Goal: Task Accomplishment & Management: Complete application form

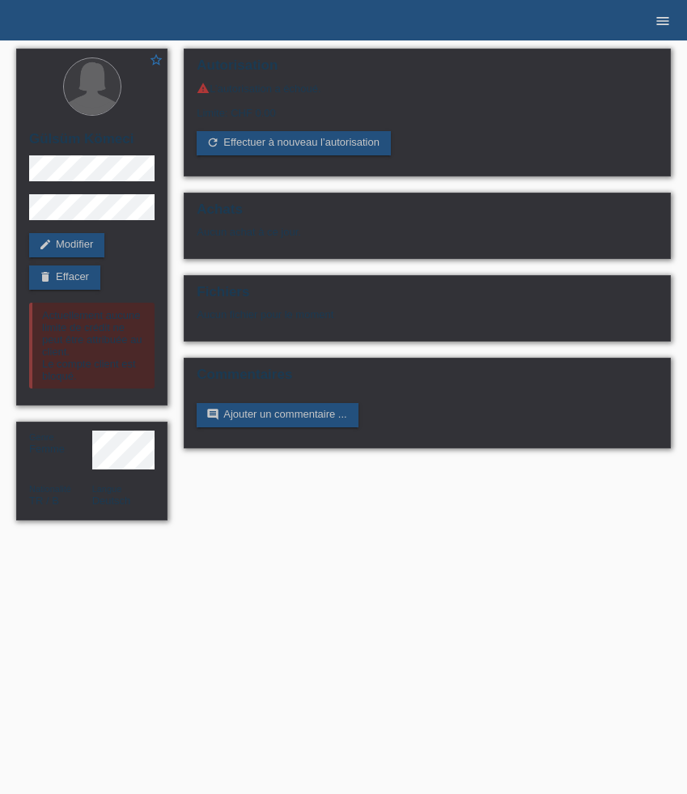
click at [671, 25] on link "menu" at bounding box center [662, 20] width 32 height 10
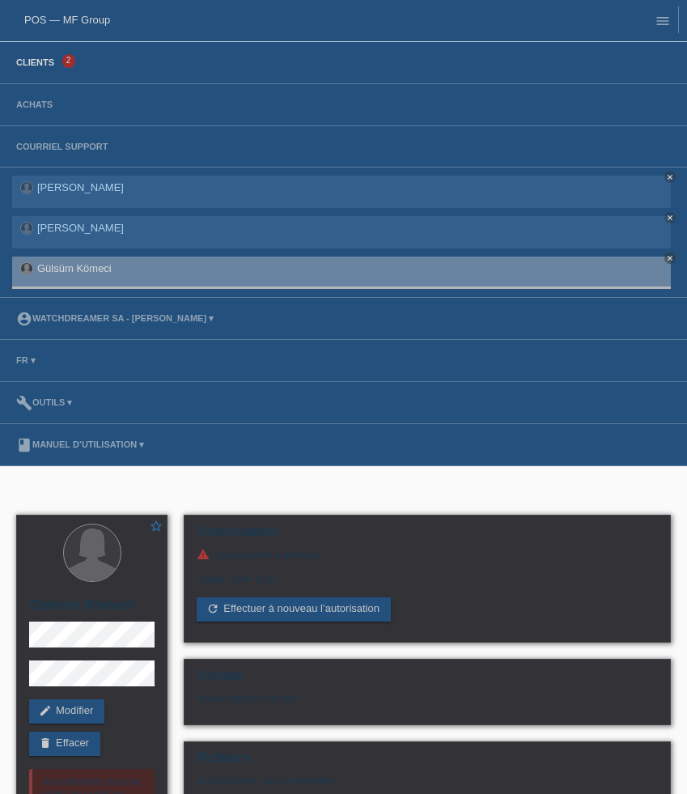
click at [40, 65] on link "Clients" at bounding box center [35, 62] width 54 height 10
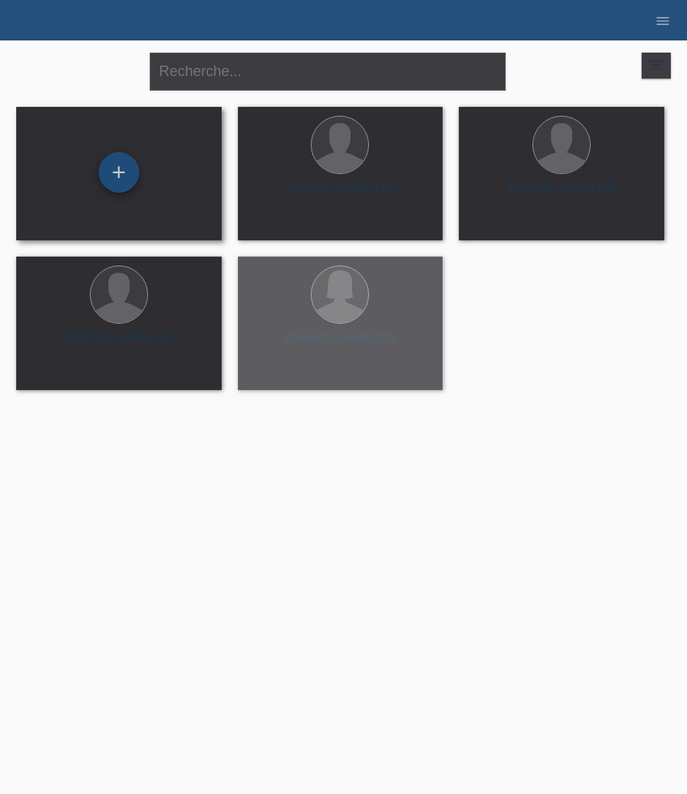
click at [121, 184] on div "+" at bounding box center [119, 172] width 40 height 40
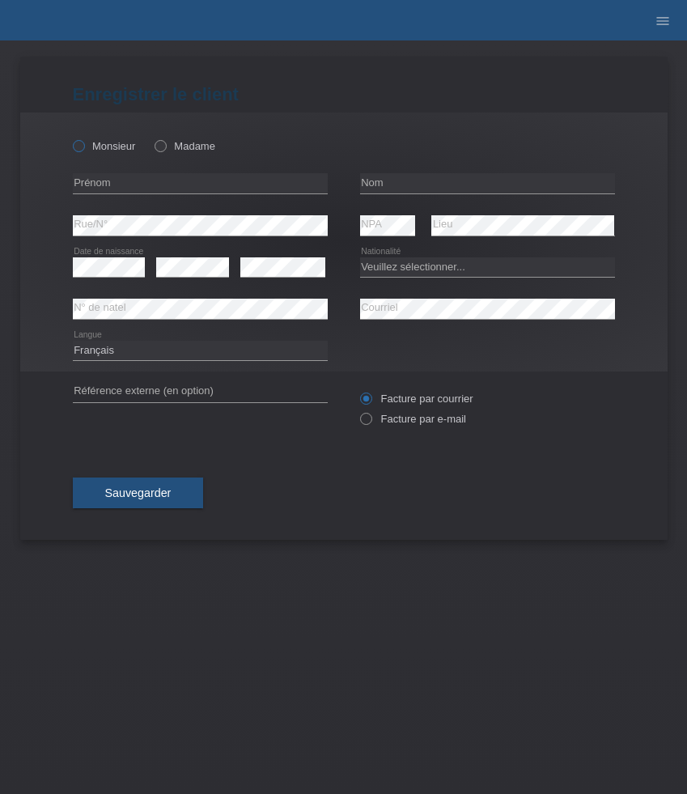
click at [108, 146] on label "Monsieur" at bounding box center [104, 146] width 63 height 12
click at [83, 146] on input "Monsieur" at bounding box center [78, 145] width 11 height 11
radio input "true"
click at [188, 182] on input "text" at bounding box center [200, 183] width 255 height 20
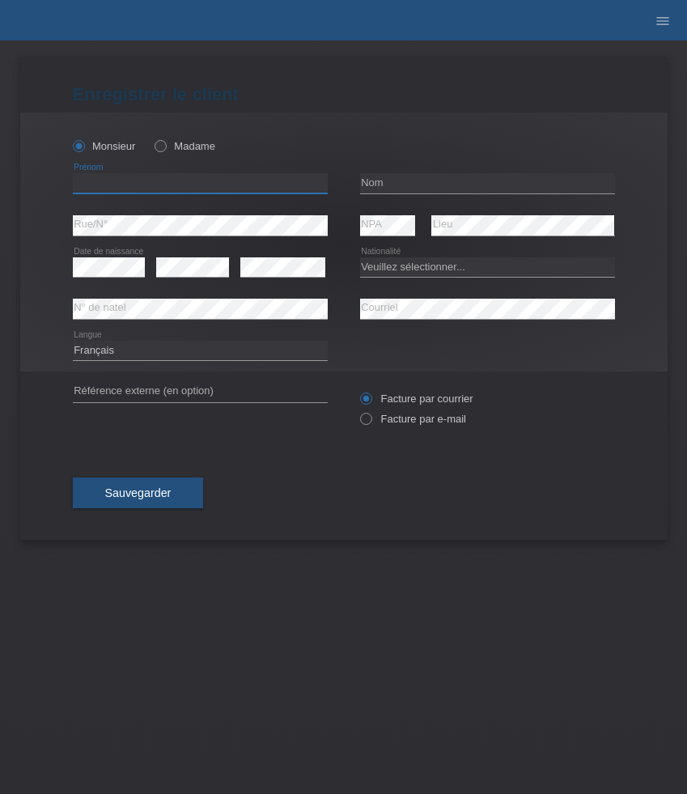
paste input "Firat"
type input "Firat"
click at [384, 189] on input "text" at bounding box center [487, 183] width 255 height 20
paste input "Kömeci"
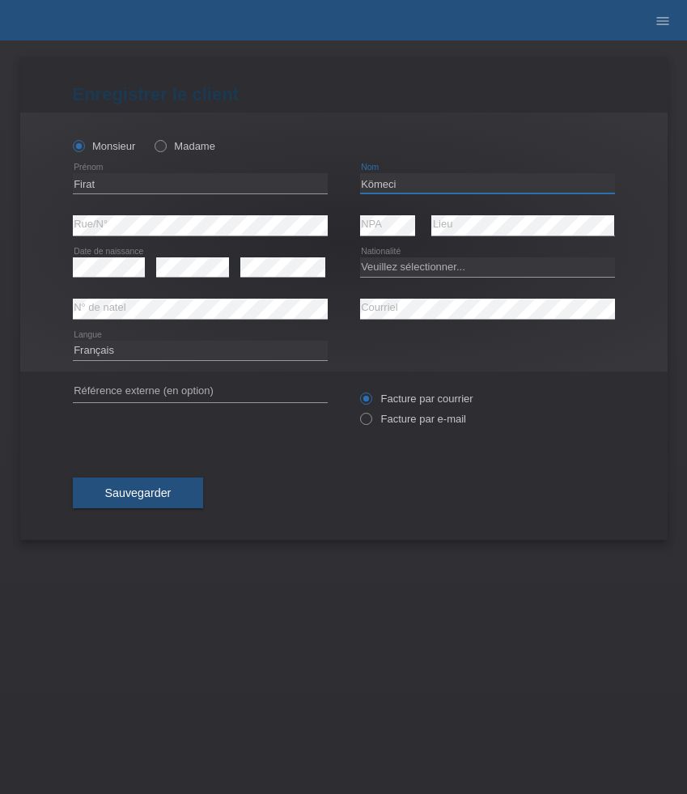
type input "Kömeci"
click at [434, 273] on select "Veuillez sélectionner... Suisse Allemagne Autriche Liechtenstein ------------ A…" at bounding box center [487, 266] width 255 height 19
select select "DE"
click at [360, 257] on select "Veuillez sélectionner... Suisse Allemagne Autriche Liechtenstein ------------ A…" at bounding box center [487, 266] width 255 height 19
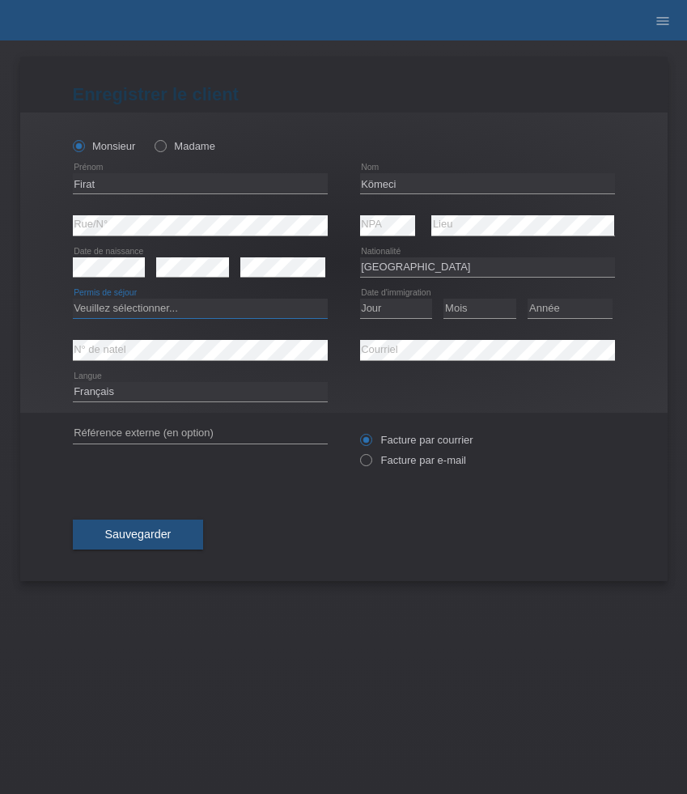
click at [230, 315] on select "Veuillez sélectionner... C B B - Statut de réfugié Autre" at bounding box center [200, 307] width 255 height 19
select select "B"
click at [73, 299] on select "Veuillez sélectionner... C B B - Statut de réfugié Autre" at bounding box center [200, 307] width 255 height 19
click at [392, 312] on select "Jour 01 02 03 04 05 06 07 08 09 10 11" at bounding box center [396, 307] width 73 height 19
select select "30"
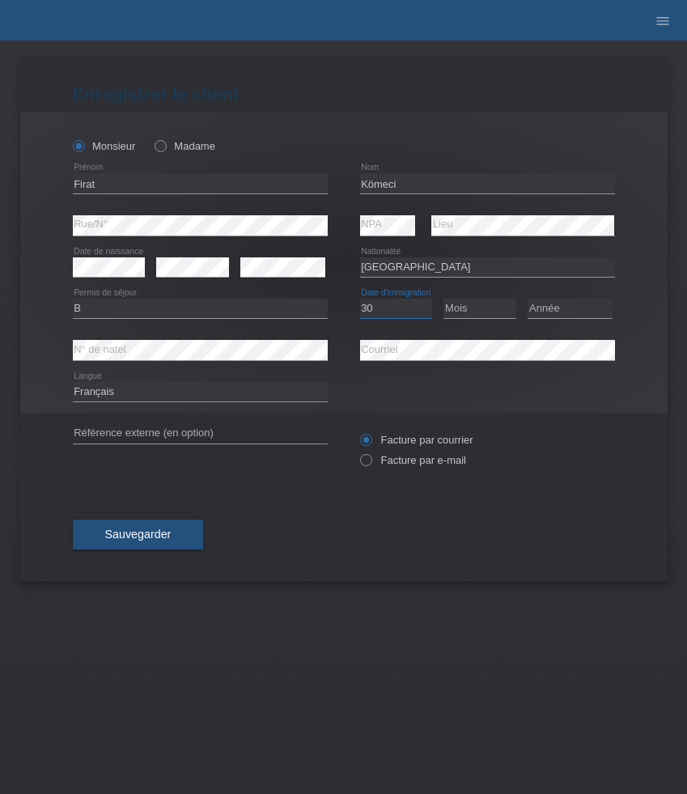
click at [360, 299] on select "Jour 01 02 03 04 05 06 07 08 09 10 11" at bounding box center [396, 307] width 73 height 19
click at [484, 313] on select "Mois 01 02 03 04 05 06 07 08 09 10 11" at bounding box center [479, 307] width 73 height 19
select select "08"
click at [443, 299] on select "Mois 01 02 03 04 05 06 07 08 09 10 11" at bounding box center [479, 307] width 73 height 19
click at [575, 311] on select "Année 2025 2024 2023 2022 2021 2020 2019 2018 2017 2016 2015 2014 2013 2012 201…" at bounding box center [569, 307] width 85 height 19
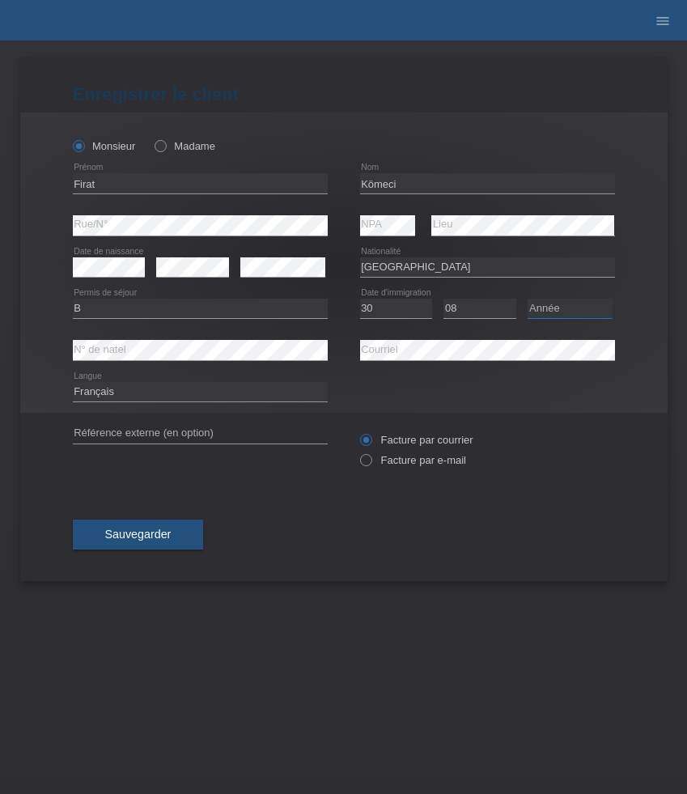
select select "2021"
click at [527, 299] on select "Année 2025 2024 2023 2022 2021 2020 2019 2018 2017 2016 2015 2014 2013 2012 201…" at bounding box center [569, 307] width 85 height 19
click at [383, 461] on label "Facture par e-mail" at bounding box center [413, 460] width 106 height 12
click at [370, 461] on input "Facture par e-mail" at bounding box center [365, 464] width 11 height 20
radio input "true"
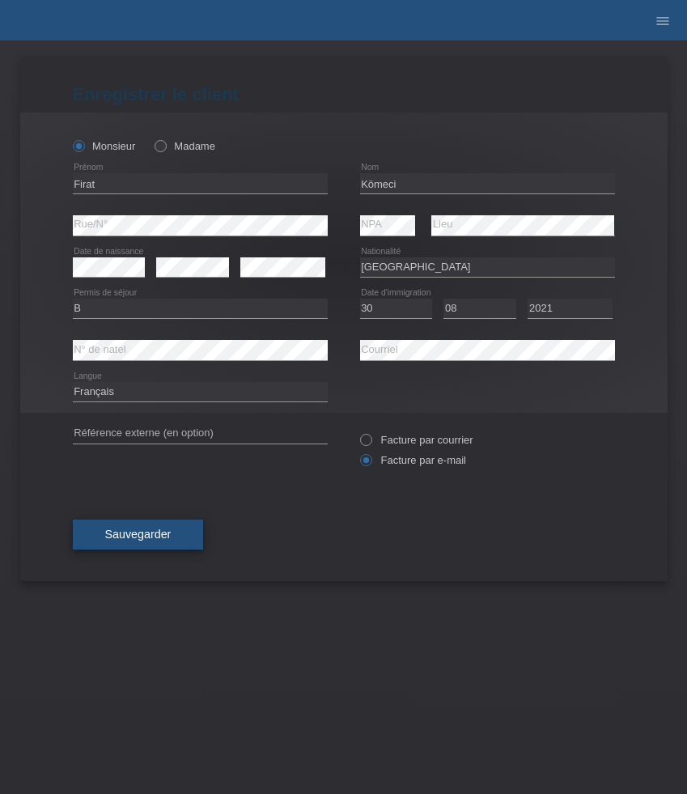
click at [173, 531] on button "Sauvegarder" at bounding box center [138, 534] width 131 height 31
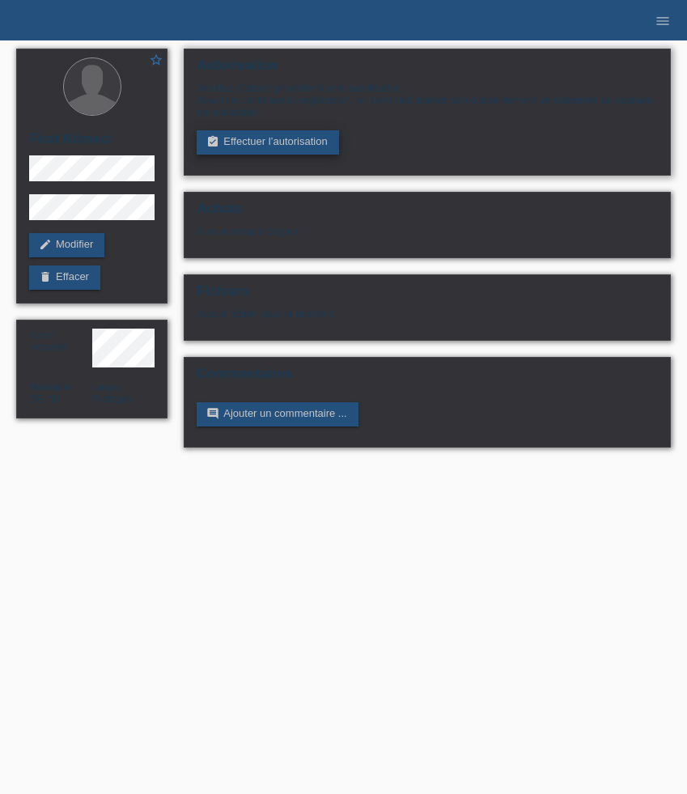
click at [266, 153] on link "assignment_turned_in Effectuer l’autorisation" at bounding box center [268, 142] width 142 height 24
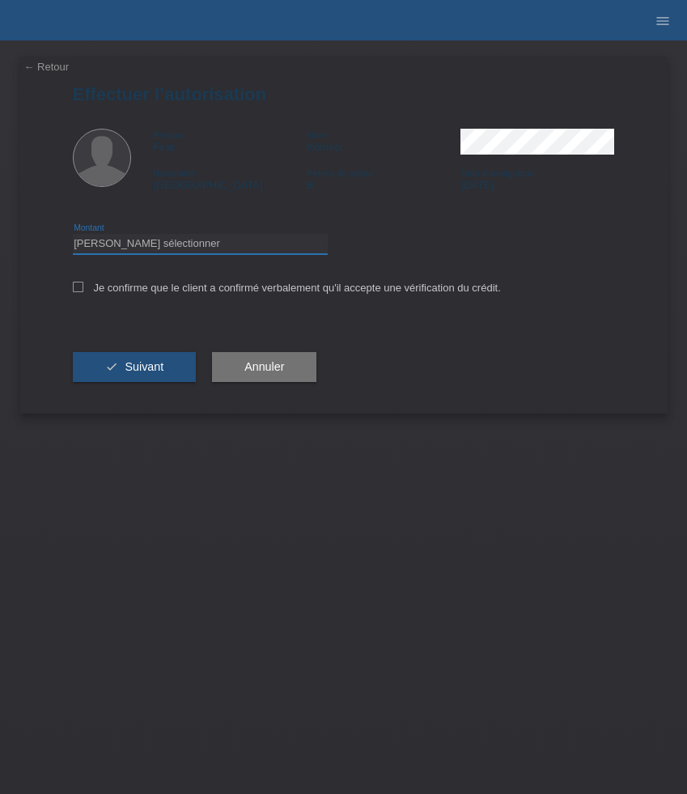
click at [242, 248] on select "Veuillez sélectionner CHF 1.00 - CHF 499.00 CHF 500.00 - CHF 1'999.00 CHF 2'000…" at bounding box center [200, 243] width 255 height 19
select select "3"
click at [73, 236] on select "Veuillez sélectionner CHF 1.00 - CHF 499.00 CHF 500.00 - CHF 1'999.00 CHF 2'000…" at bounding box center [200, 243] width 255 height 19
click at [245, 282] on div "Je confirme que le client a confirmé verbalement qu'il accepte une vérification…" at bounding box center [344, 292] width 542 height 55
click at [138, 294] on label "Je confirme que le client a confirmé verbalement qu'il accepte une vérification…" at bounding box center [287, 288] width 428 height 12
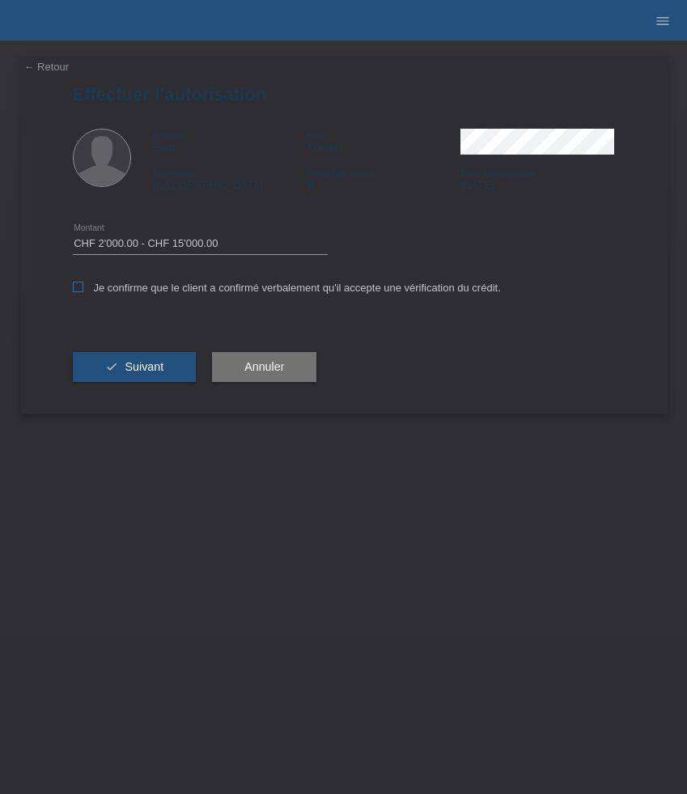
click at [83, 292] on input "Je confirme que le client a confirmé verbalement qu'il accepte une vérification…" at bounding box center [78, 287] width 11 height 11
checkbox input "true"
click at [138, 350] on div "check Suivant" at bounding box center [135, 367] width 124 height 94
click at [138, 366] on span "Suivant" at bounding box center [144, 366] width 39 height 13
